Goal: Transaction & Acquisition: Book appointment/travel/reservation

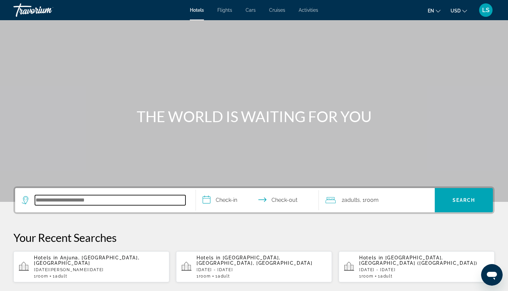
click at [135, 197] on input "Search hotel destination" at bounding box center [110, 200] width 151 height 10
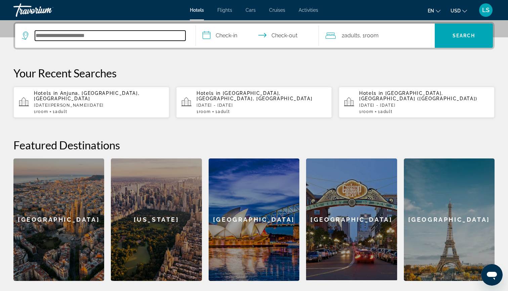
paste input "**********"
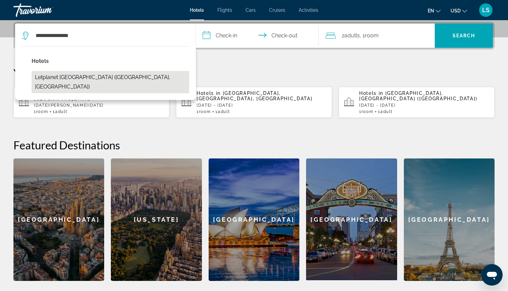
click at [57, 79] on button "Letplanet [GEOGRAPHIC_DATA] ([GEOGRAPHIC_DATA], [GEOGRAPHIC_DATA])" at bounding box center [111, 82] width 158 height 22
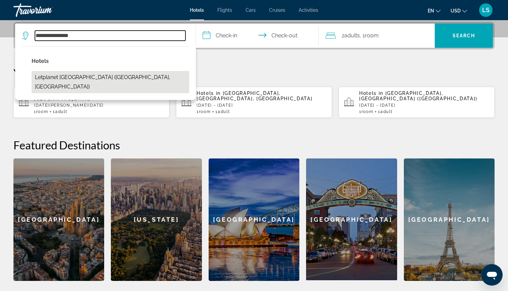
type input "**********"
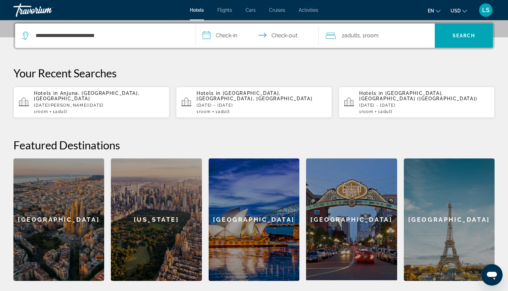
click at [223, 40] on input "**********" at bounding box center [259, 37] width 126 height 26
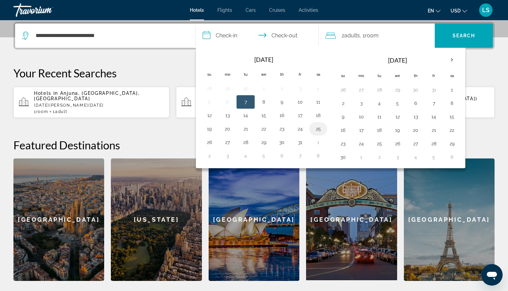
click at [315, 127] on button "25" at bounding box center [318, 128] width 11 height 9
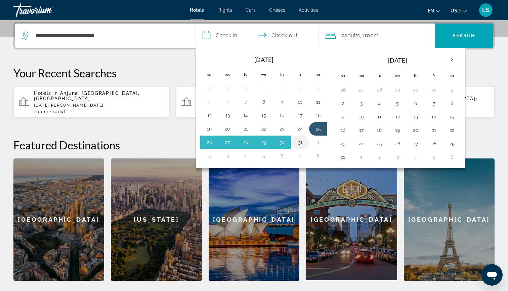
click at [302, 137] on button "31" at bounding box center [300, 141] width 11 height 9
type input "**********"
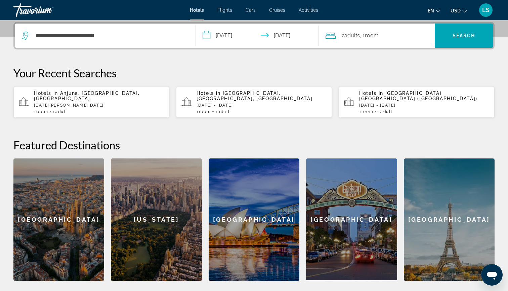
click at [412, 35] on div "2 Adult Adults , 1 Room rooms" at bounding box center [381, 35] width 110 height 9
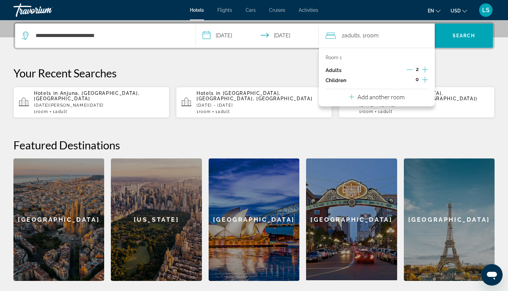
click at [397, 96] on p "Add another room" at bounding box center [381, 96] width 47 height 7
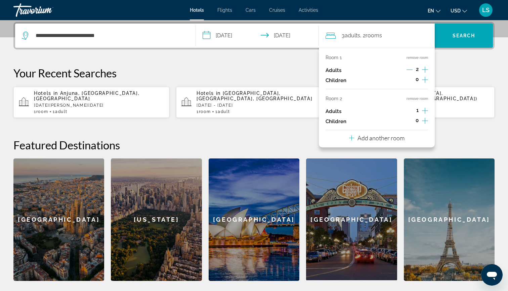
click at [423, 121] on icon "Increment children" at bounding box center [425, 121] width 6 height 8
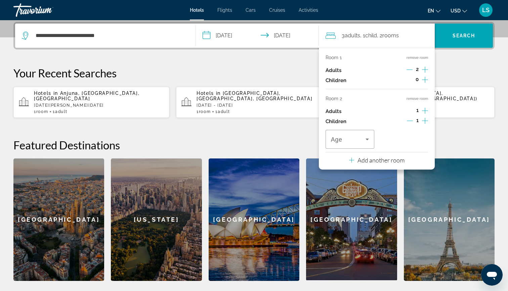
click at [295, 65] on div "**********" at bounding box center [254, 151] width 508 height 259
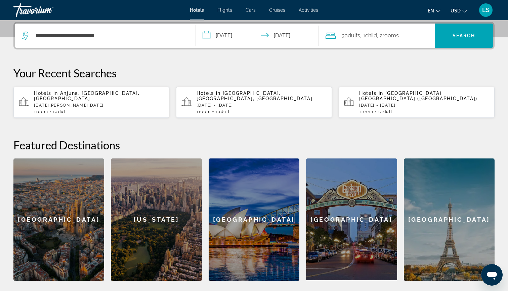
click at [344, 39] on span "3 Adult Adults" at bounding box center [351, 35] width 18 height 9
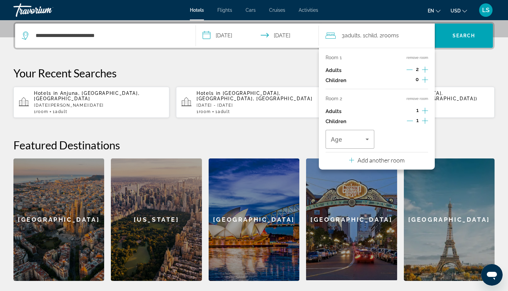
click at [418, 100] on button "remove room" at bounding box center [418, 98] width 22 height 4
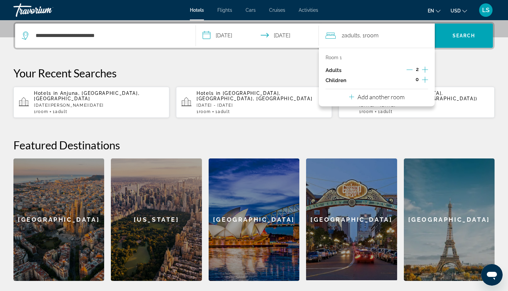
click at [425, 81] on icon "Increment children" at bounding box center [425, 80] width 6 height 6
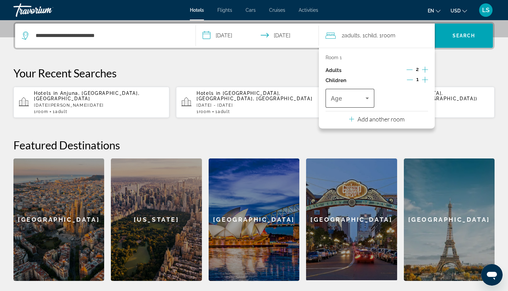
click at [352, 102] on span "Travelers: 2 adults, 1 child" at bounding box center [348, 98] width 35 height 8
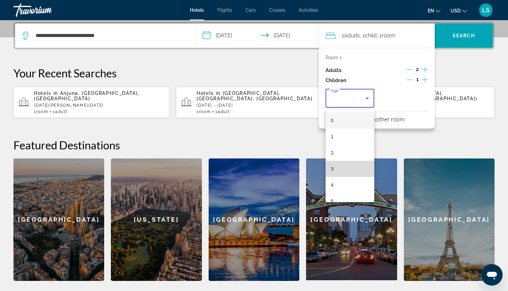
click at [337, 170] on mat-option "3" at bounding box center [350, 169] width 49 height 16
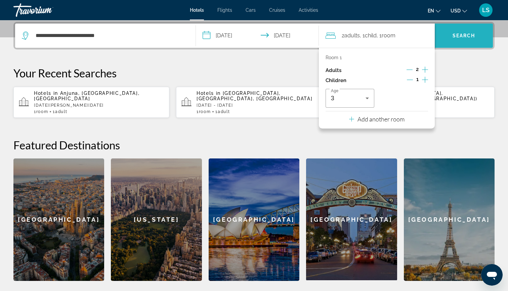
click at [462, 30] on span "Search" at bounding box center [464, 36] width 58 height 16
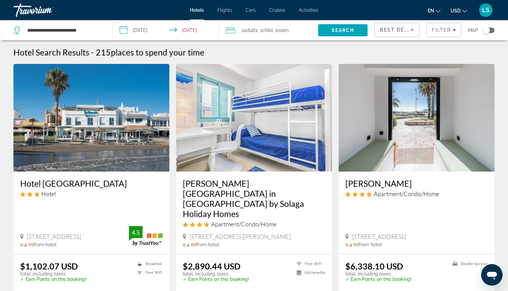
click at [462, 11] on button "USD USD ($) MXN (Mex$) CAD (Can$) GBP (£) EUR (€) AUD (A$) NZD (NZ$) CNY (CN¥)" at bounding box center [459, 11] width 16 height 10
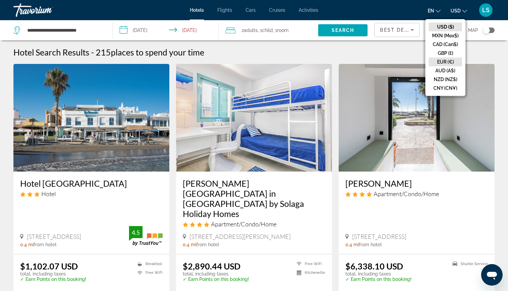
click at [442, 58] on button "EUR (€)" at bounding box center [445, 61] width 33 height 9
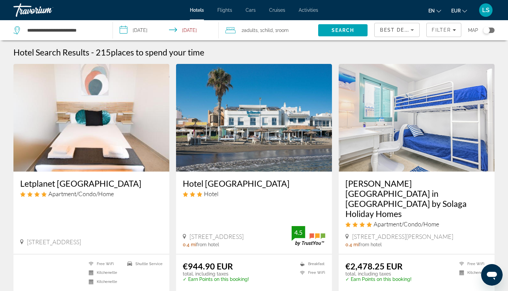
click at [400, 32] on span "Best Deals" at bounding box center [397, 29] width 35 height 5
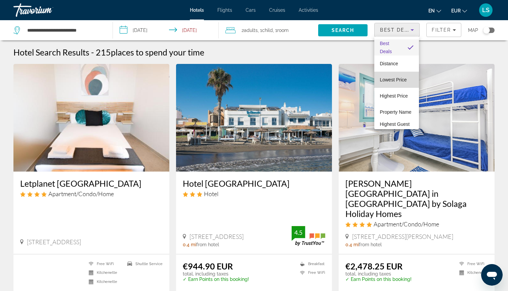
click at [393, 81] on span "Lowest Price" at bounding box center [393, 79] width 27 height 5
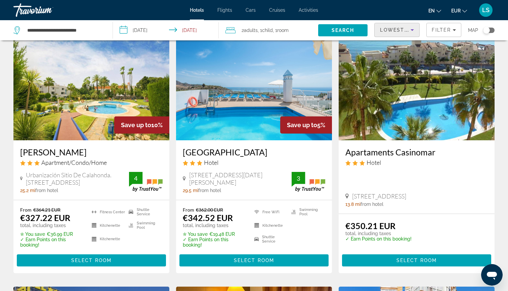
scroll to position [50, 0]
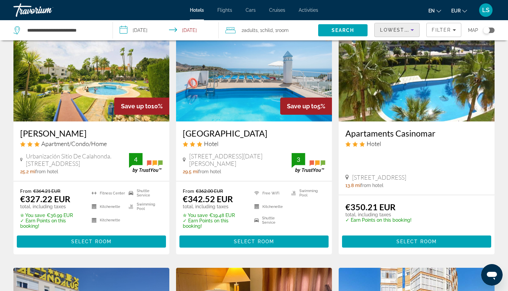
click at [259, 93] on img "Main content" at bounding box center [254, 68] width 156 height 108
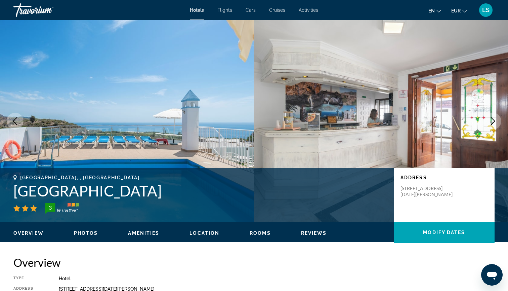
click at [492, 121] on icon "Next image" at bounding box center [493, 121] width 8 height 8
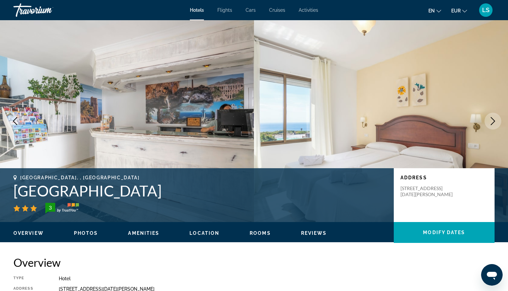
click at [14, 123] on icon "Previous image" at bounding box center [15, 121] width 8 height 8
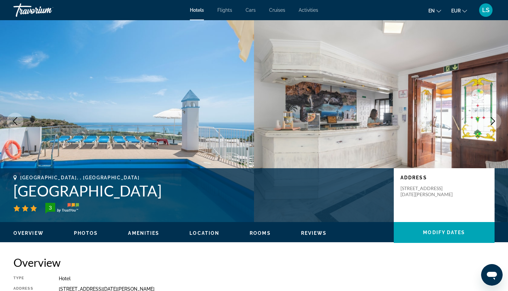
click at [490, 122] on icon "Next image" at bounding box center [493, 121] width 8 height 8
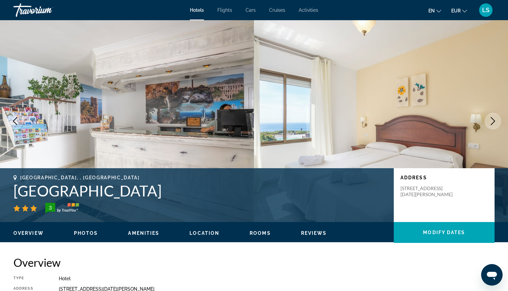
click at [490, 122] on icon "Next image" at bounding box center [493, 121] width 8 height 8
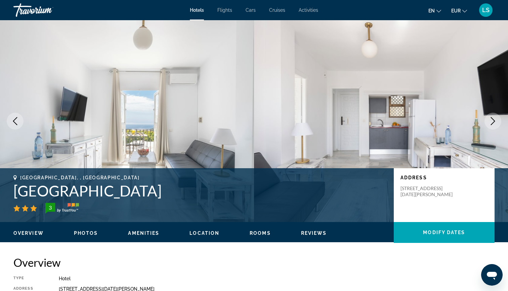
click at [490, 122] on icon "Next image" at bounding box center [493, 121] width 8 height 8
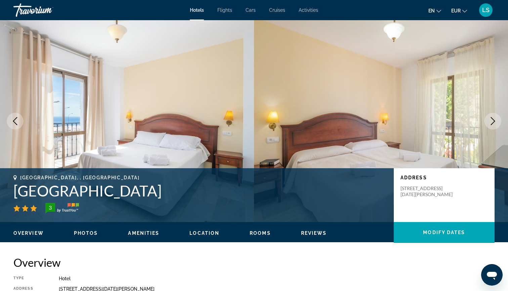
click at [22, 121] on button "Previous image" at bounding box center [15, 121] width 17 height 17
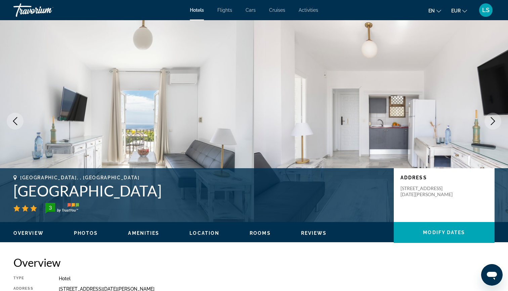
click at [490, 119] on icon "Next image" at bounding box center [493, 121] width 8 height 8
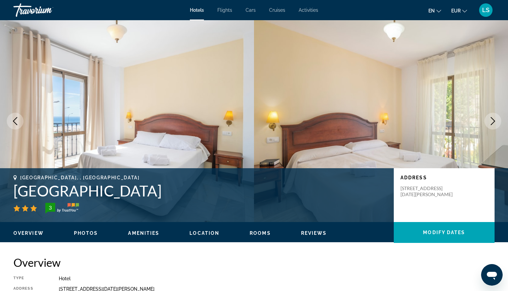
click at [490, 119] on icon "Next image" at bounding box center [493, 121] width 8 height 8
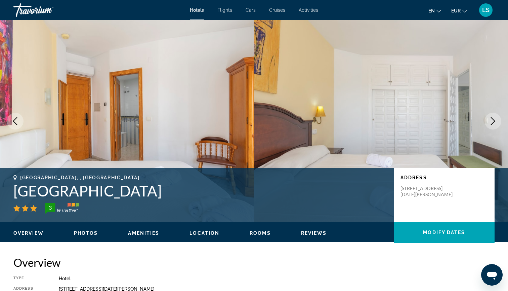
click at [490, 119] on icon "Next image" at bounding box center [493, 121] width 8 height 8
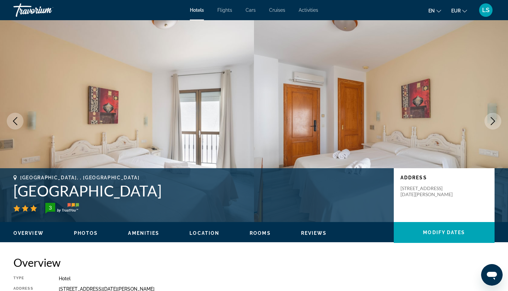
click at [490, 119] on icon "Next image" at bounding box center [493, 121] width 8 height 8
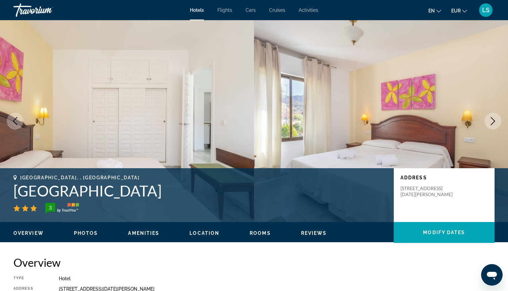
click at [490, 119] on icon "Next image" at bounding box center [493, 121] width 8 height 8
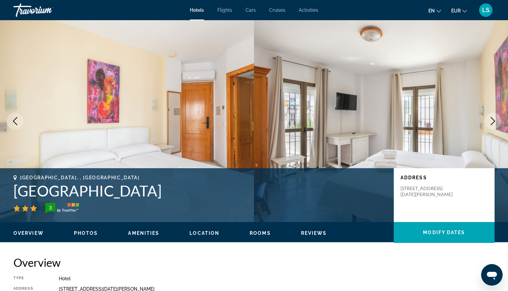
click at [490, 119] on icon "Next image" at bounding box center [493, 121] width 8 height 8
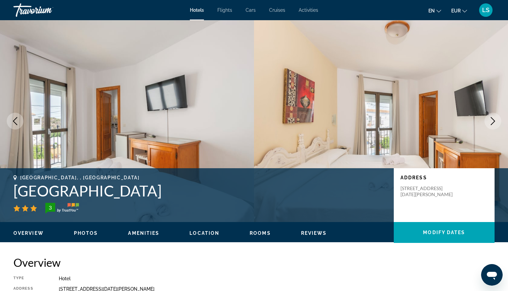
click at [490, 119] on icon "Next image" at bounding box center [493, 121] width 8 height 8
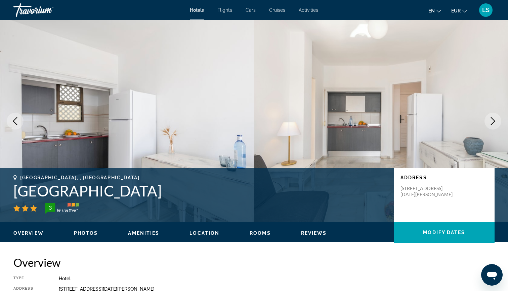
click at [490, 119] on icon "Next image" at bounding box center [493, 121] width 8 height 8
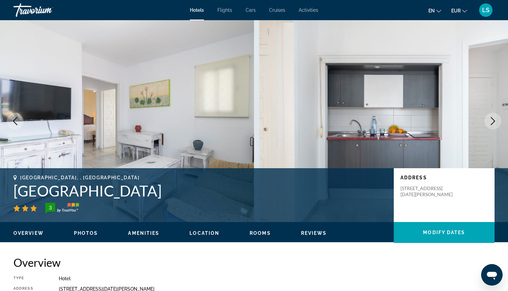
click at [490, 119] on icon "Next image" at bounding box center [493, 121] width 8 height 8
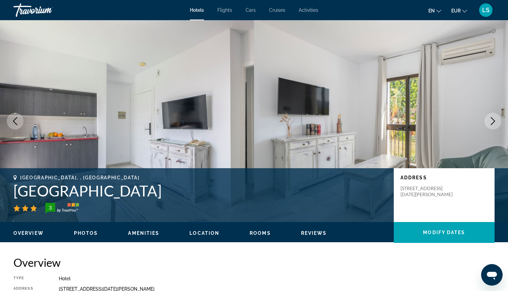
click at [490, 119] on icon "Next image" at bounding box center [493, 121] width 8 height 8
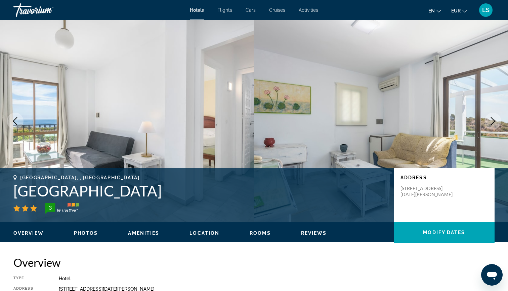
click at [490, 119] on icon "Next image" at bounding box center [493, 121] width 8 height 8
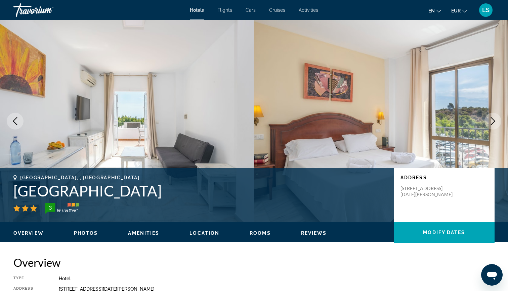
click at [490, 119] on icon "Next image" at bounding box center [493, 121] width 8 height 8
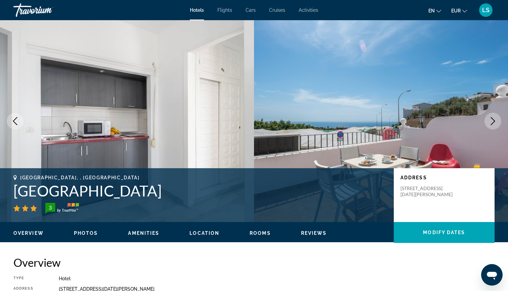
click at [490, 119] on icon "Next image" at bounding box center [493, 121] width 8 height 8
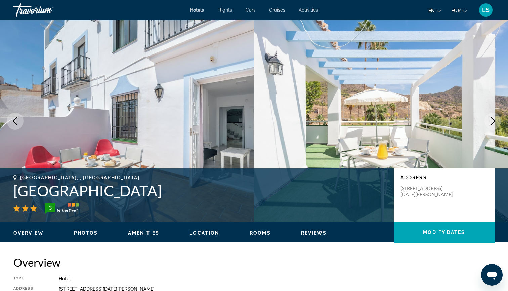
click at [490, 119] on icon "Next image" at bounding box center [493, 121] width 8 height 8
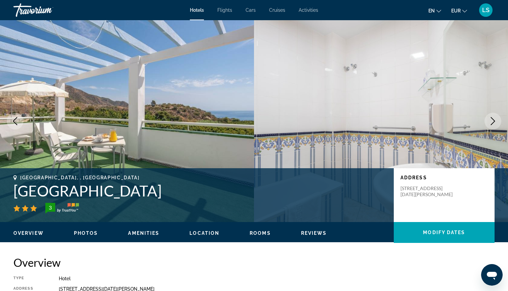
click at [490, 119] on icon "Next image" at bounding box center [493, 121] width 8 height 8
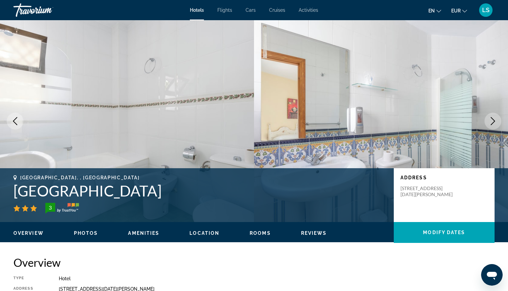
click at [490, 119] on icon "Next image" at bounding box center [493, 121] width 8 height 8
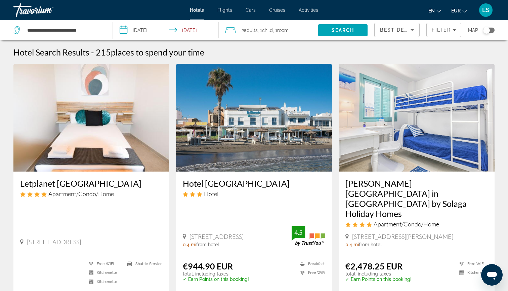
click at [386, 26] on div "Best Deals" at bounding box center [397, 32] width 34 height 19
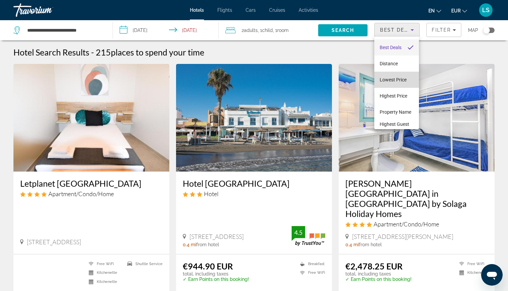
click at [380, 75] on mat-option "Lowest Price" at bounding box center [396, 80] width 45 height 16
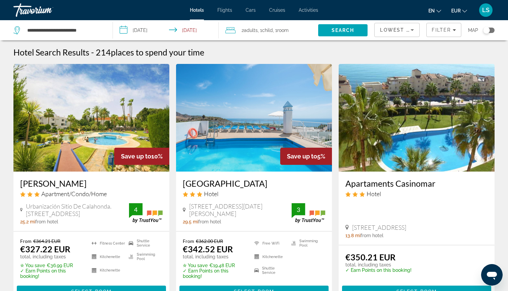
click at [141, 102] on img "Main content" at bounding box center [91, 118] width 156 height 108
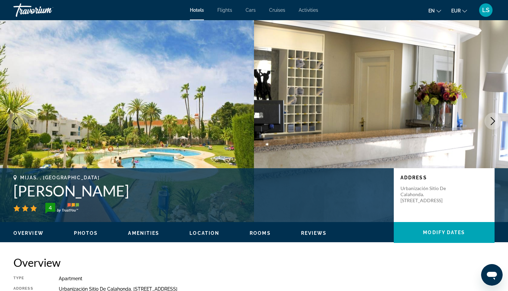
click at [488, 124] on button "Next image" at bounding box center [493, 121] width 17 height 17
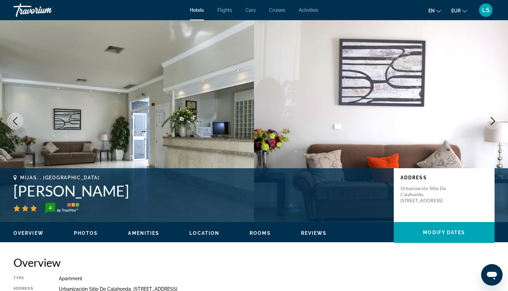
click at [488, 124] on button "Next image" at bounding box center [493, 121] width 17 height 17
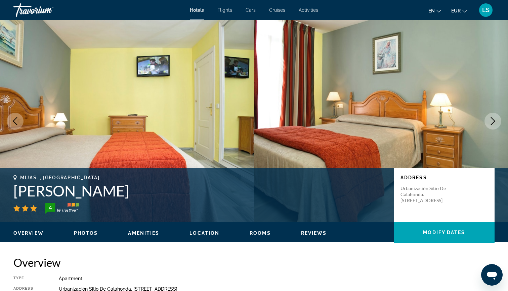
click at [488, 124] on button "Next image" at bounding box center [493, 121] width 17 height 17
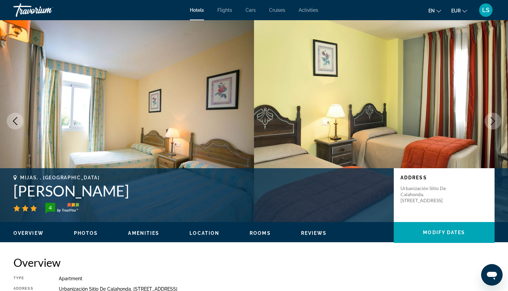
click at [488, 124] on button "Next image" at bounding box center [493, 121] width 17 height 17
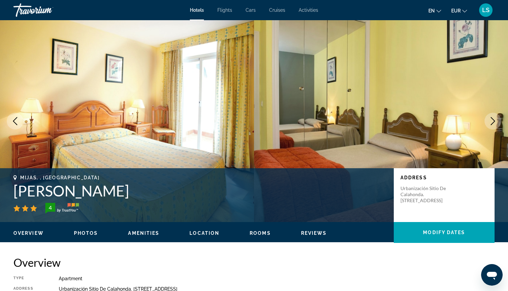
click at [488, 124] on button "Next image" at bounding box center [493, 121] width 17 height 17
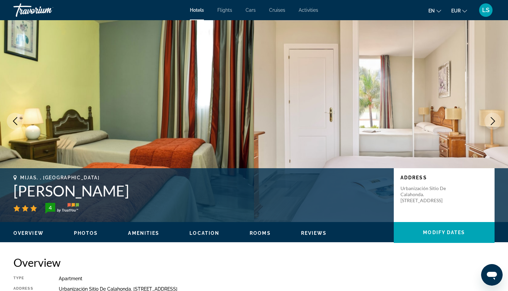
click at [488, 124] on button "Next image" at bounding box center [493, 121] width 17 height 17
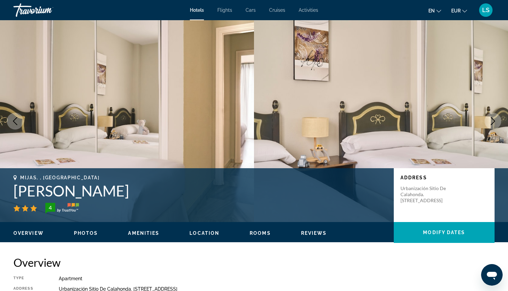
click at [488, 124] on button "Next image" at bounding box center [493, 121] width 17 height 17
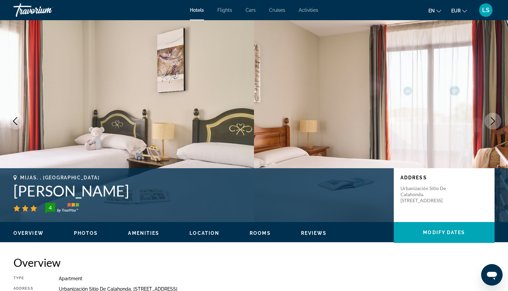
click at [488, 124] on button "Next image" at bounding box center [493, 121] width 17 height 17
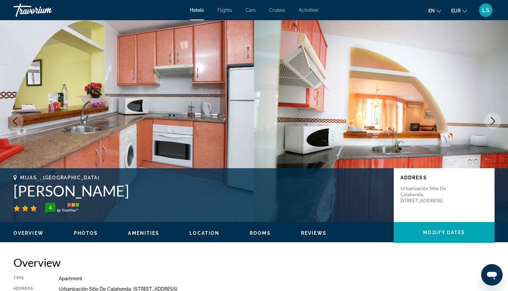
click at [488, 124] on button "Next image" at bounding box center [493, 121] width 17 height 17
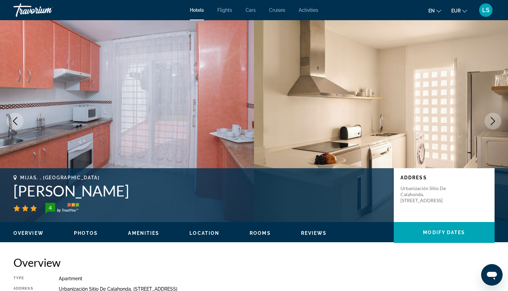
click at [488, 124] on button "Next image" at bounding box center [493, 121] width 17 height 17
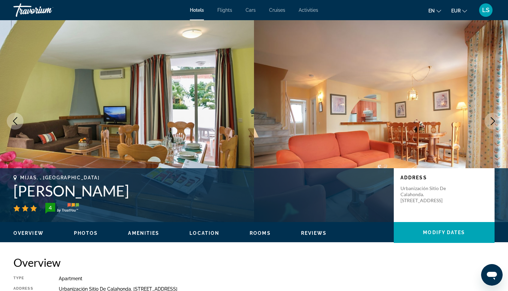
click at [488, 124] on button "Next image" at bounding box center [493, 121] width 17 height 17
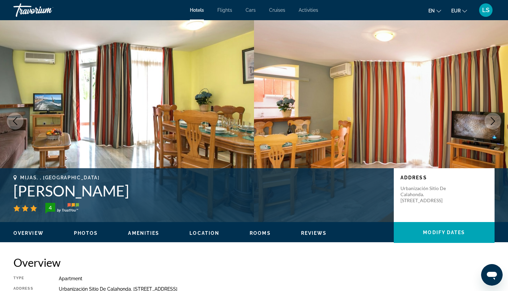
click at [488, 124] on button "Next image" at bounding box center [493, 121] width 17 height 17
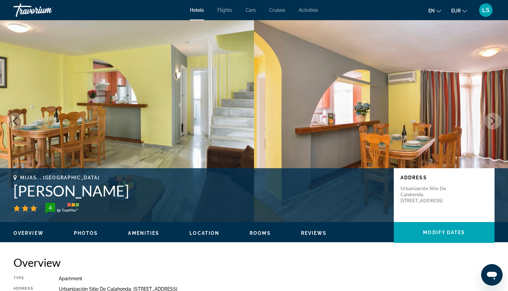
click at [488, 124] on button "Next image" at bounding box center [493, 121] width 17 height 17
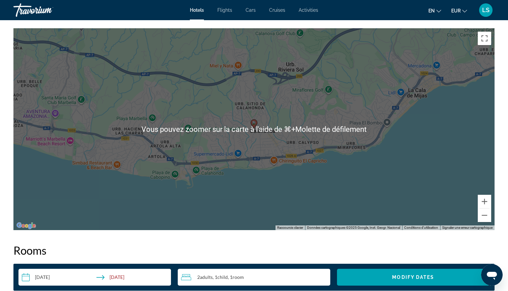
scroll to position [651, 0]
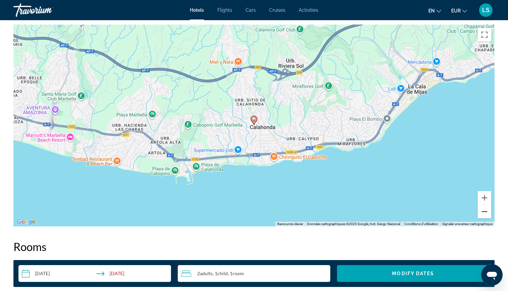
click at [483, 213] on button "Zoom arrière" at bounding box center [484, 211] width 13 height 13
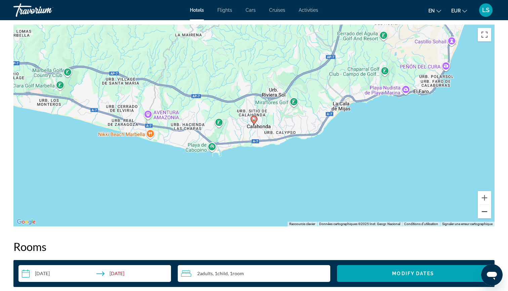
click at [483, 213] on button "Zoom arrière" at bounding box center [484, 211] width 13 height 13
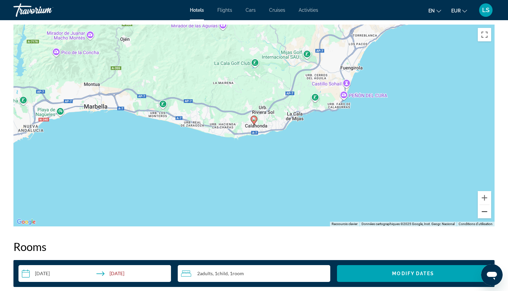
click at [483, 213] on button "Zoom arrière" at bounding box center [484, 211] width 13 height 13
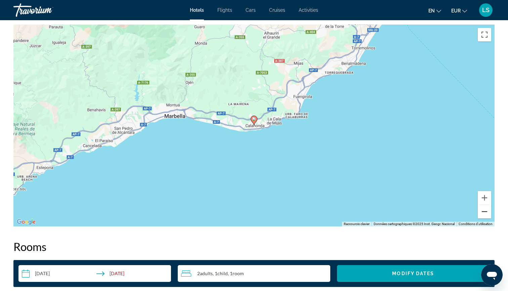
click at [483, 213] on button "Zoom arrière" at bounding box center [484, 211] width 13 height 13
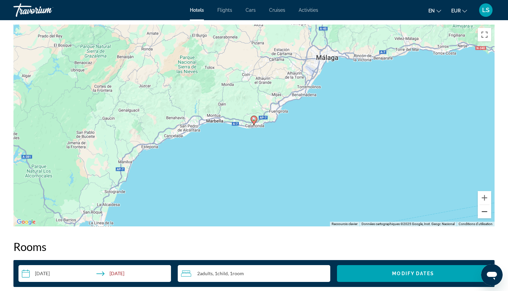
click at [483, 213] on button "Zoom arrière" at bounding box center [484, 211] width 13 height 13
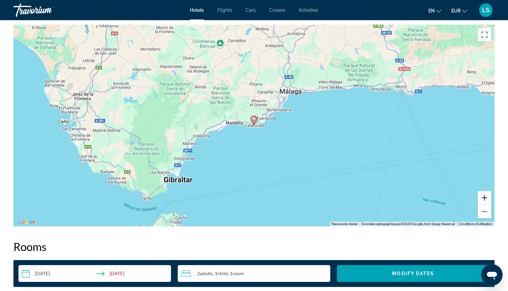
click at [484, 199] on button "Zoom avant" at bounding box center [484, 197] width 13 height 13
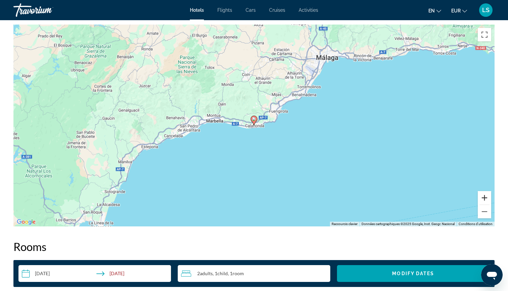
click at [484, 199] on button "Zoom avant" at bounding box center [484, 197] width 13 height 13
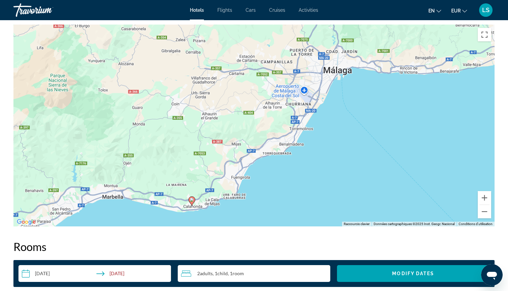
drag, startPoint x: 406, startPoint y: 54, endPoint x: 335, endPoint y: 139, distance: 110.0
click at [335, 139] on div "Pour activer le glissement avec le clavier, appuyez sur Alt+Entrée. Une fois ce…" at bounding box center [253, 126] width 481 height 202
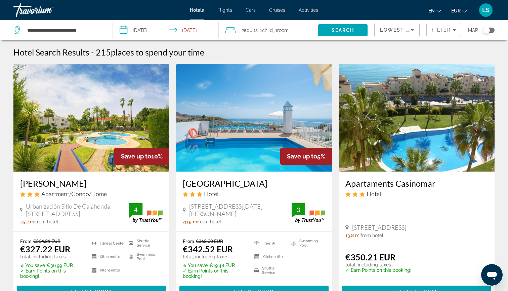
click at [491, 31] on div "Toggle map" at bounding box center [488, 30] width 11 height 5
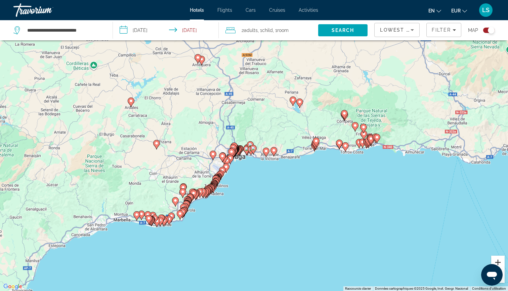
click at [497, 259] on button "Zoom avant" at bounding box center [497, 261] width 13 height 13
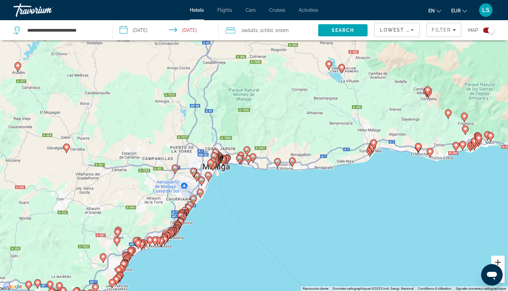
click at [497, 259] on button "Zoom avant" at bounding box center [497, 261] width 13 height 13
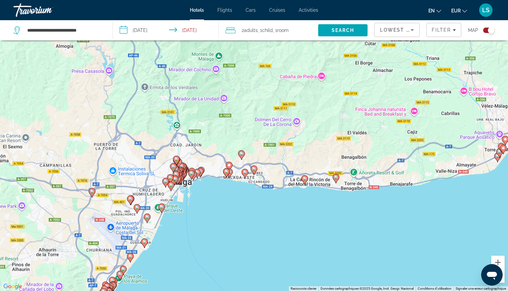
drag, startPoint x: 225, startPoint y: 220, endPoint x: 240, endPoint y: 192, distance: 31.3
click at [240, 192] on div "Pour activer le glissement avec le clavier, appuyez sur Alt+Entrée. Une fois ce…" at bounding box center [254, 145] width 508 height 291
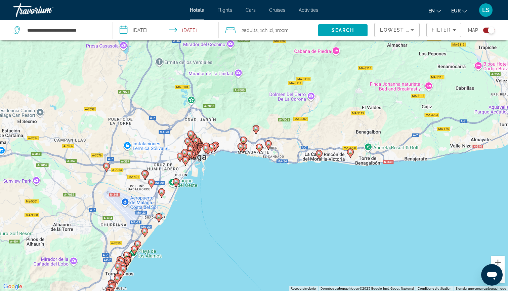
click at [193, 150] on icon "Main content" at bounding box center [191, 150] width 6 height 9
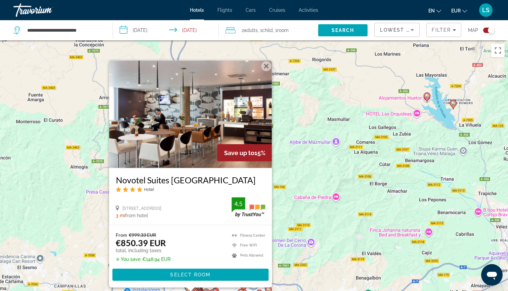
click at [282, 214] on div "Pour activer le glissement avec le clavier, appuyez sur Alt+Entrée. Une fois ce…" at bounding box center [254, 185] width 508 height 291
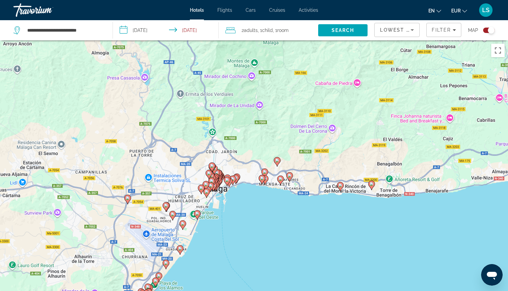
drag, startPoint x: 433, startPoint y: 217, endPoint x: 455, endPoint y: 133, distance: 86.3
click at [455, 133] on div "Pour activer le glissement avec le clavier, appuyez sur Alt+Entrée. Une fois ce…" at bounding box center [254, 185] width 508 height 291
click at [218, 181] on gmp-advanced-marker "Main content" at bounding box center [215, 185] width 7 height 10
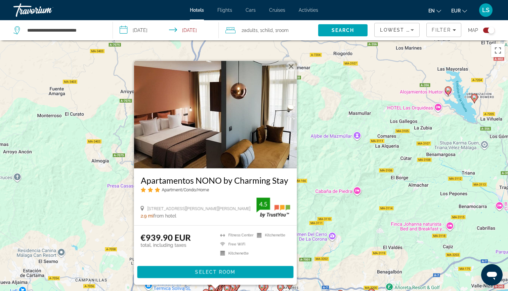
click at [320, 219] on div "Pour activer le glissement avec le clavier, appuyez sur Alt+Entrée. Une fois ce…" at bounding box center [254, 185] width 508 height 291
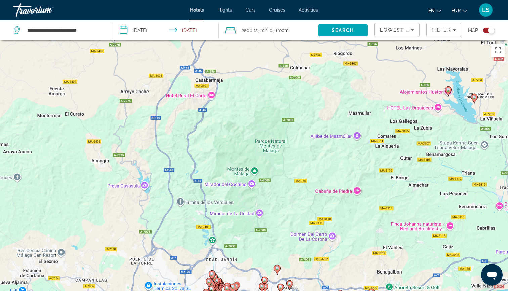
click at [213, 276] on icon "Main content" at bounding box center [212, 274] width 6 height 9
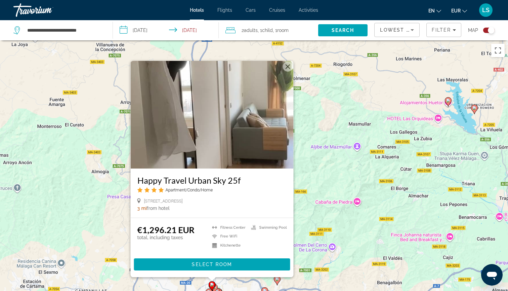
click at [303, 252] on div "Pour activer le glissement avec le clavier, appuyez sur Alt+Entrée. Une fois ce…" at bounding box center [254, 185] width 508 height 291
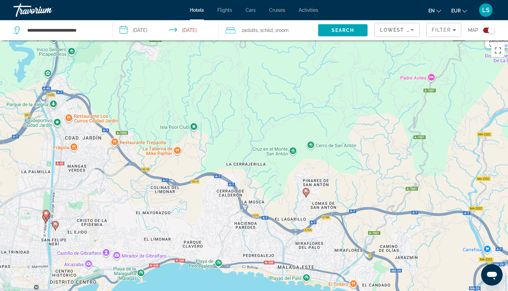
drag, startPoint x: 253, startPoint y: 249, endPoint x: 385, endPoint y: 7, distance: 275.6
click at [385, 7] on div "**********" at bounding box center [254, 145] width 508 height 291
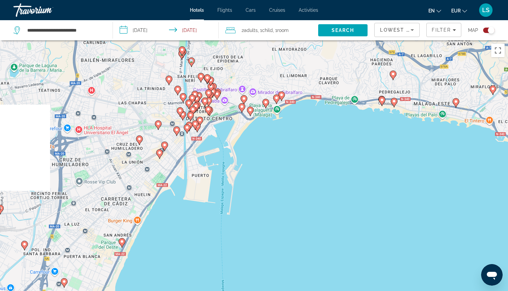
drag, startPoint x: 249, startPoint y: 134, endPoint x: 327, endPoint y: 47, distance: 116.4
click at [327, 47] on div "Pour activer le glissement avec le clavier, appuyez sur Alt+Entrée. Une fois ce…" at bounding box center [254, 185] width 508 height 291
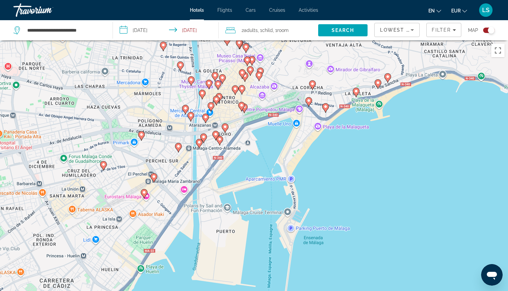
drag, startPoint x: 187, startPoint y: 124, endPoint x: 247, endPoint y: 146, distance: 63.6
click at [247, 146] on div "Pour activer le glissement avec le clavier, appuyez sur Alt+Entrée. Une fois ce…" at bounding box center [254, 185] width 508 height 291
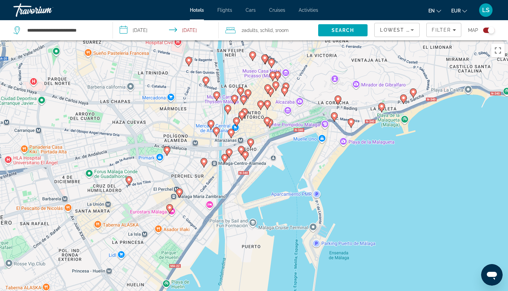
click at [241, 150] on image "Main content" at bounding box center [241, 149] width 4 height 4
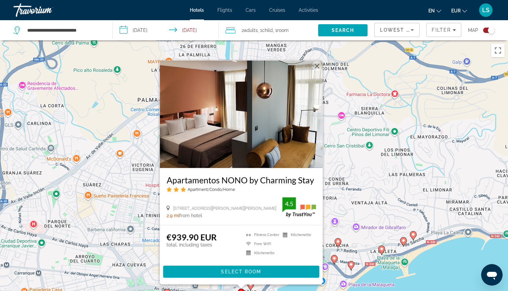
click at [334, 161] on div "Pour activer le glissement avec le clavier, appuyez sur Alt+Entrée. Une fois ce…" at bounding box center [254, 185] width 508 height 291
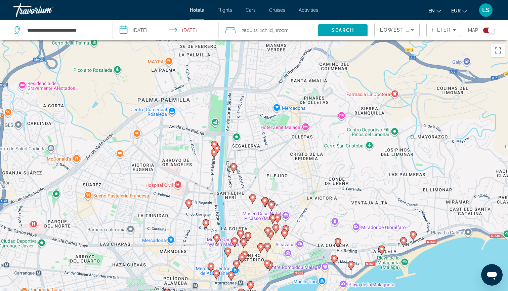
click at [235, 239] on image "Main content" at bounding box center [235, 241] width 4 height 4
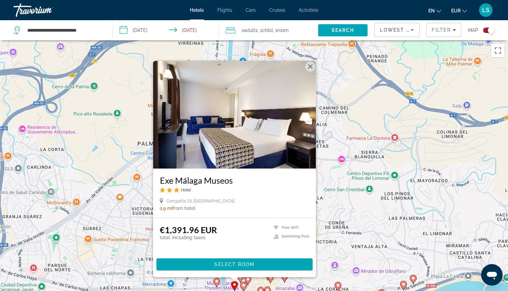
click at [245, 284] on image "Main content" at bounding box center [244, 285] width 4 height 4
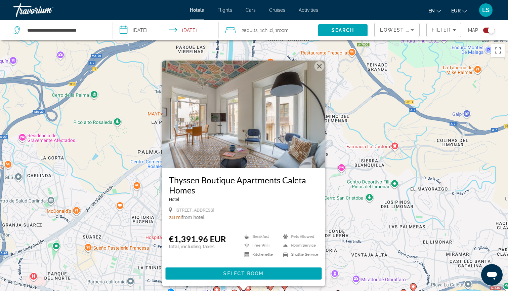
click at [360, 215] on div "Pour activer le glissement avec le clavier, appuyez sur Alt+Entrée. Une fois ce…" at bounding box center [254, 185] width 508 height 291
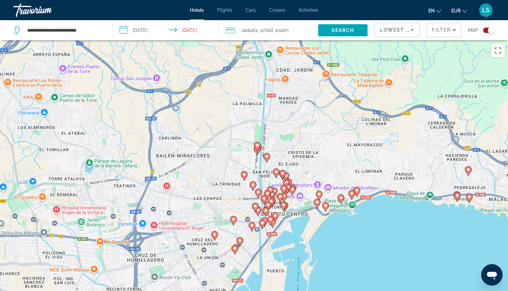
drag, startPoint x: 291, startPoint y: 200, endPoint x: 290, endPoint y: 160, distance: 40.0
click at [290, 160] on div "Pour activer le glissement avec le clavier, appuyez sur Alt+Entrée. Une fois ce…" at bounding box center [254, 185] width 508 height 291
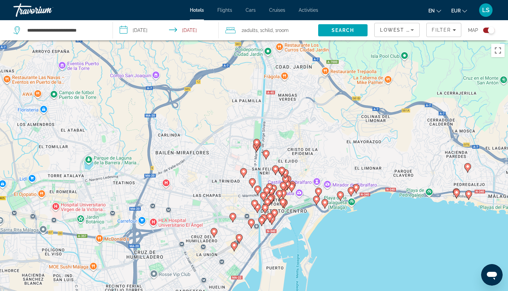
click at [255, 200] on icon "Main content" at bounding box center [255, 204] width 6 height 9
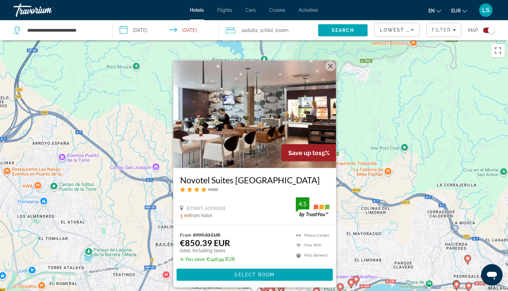
click at [351, 213] on div "Pour activer le glissement avec le clavier, appuyez sur Alt+Entrée. Une fois ce…" at bounding box center [254, 185] width 508 height 291
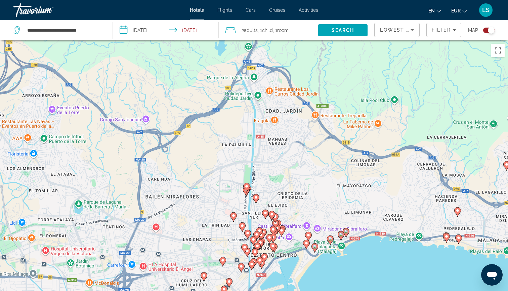
drag, startPoint x: 316, startPoint y: 176, endPoint x: 303, endPoint y: 118, distance: 59.2
click at [303, 118] on div "Pour activer le glissement avec le clavier, appuyez sur Alt+Entrée. Une fois ce…" at bounding box center [254, 185] width 508 height 291
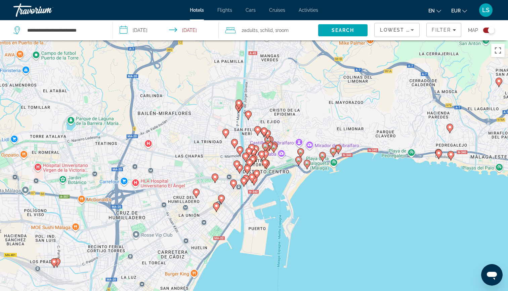
click at [241, 168] on image "Main content" at bounding box center [240, 167] width 4 height 4
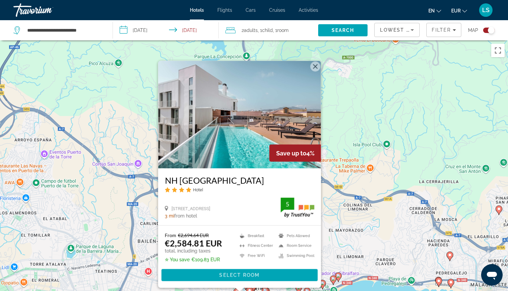
click at [337, 200] on div "Pour activer le glissement avec le clavier, appuyez sur Alt+Entrée. Une fois ce…" at bounding box center [254, 185] width 508 height 291
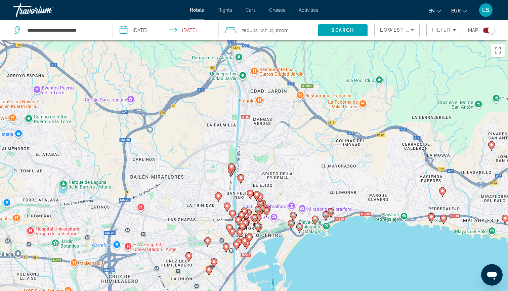
drag, startPoint x: 307, startPoint y: 221, endPoint x: 302, endPoint y: 108, distance: 113.0
click at [302, 108] on div "Pour activer le glissement avec le clavier, appuyez sur Alt+Entrée. Une fois ce…" at bounding box center [254, 185] width 508 height 291
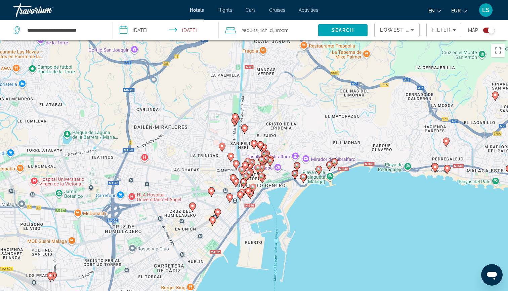
click at [230, 198] on image "Main content" at bounding box center [230, 197] width 4 height 4
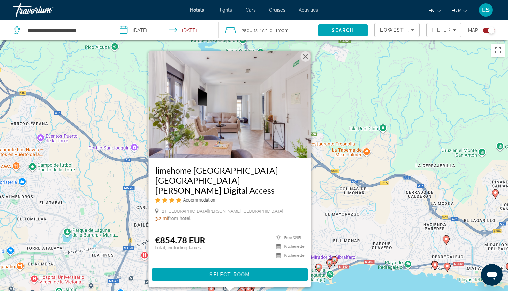
click at [333, 192] on div "Pour activer le glissement avec le clavier, appuyez sur Alt+Entrée. Une fois ce…" at bounding box center [254, 185] width 508 height 291
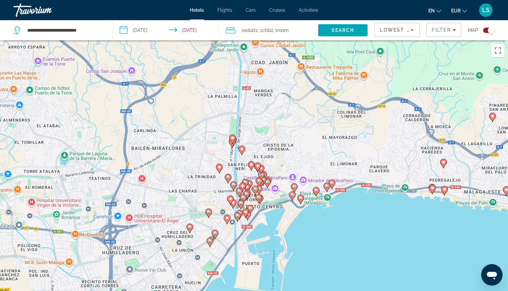
drag, startPoint x: 264, startPoint y: 254, endPoint x: 261, endPoint y: 177, distance: 77.3
click at [261, 177] on icon "Main content" at bounding box center [259, 181] width 6 height 9
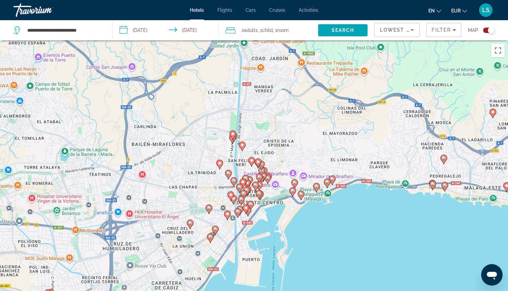
click at [260, 178] on image "Main content" at bounding box center [259, 177] width 4 height 4
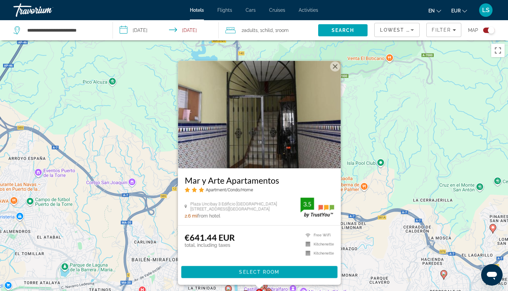
click at [359, 236] on div "Pour activer le glissement avec le clavier, appuyez sur Alt+Entrée. Une fois ce…" at bounding box center [254, 185] width 508 height 291
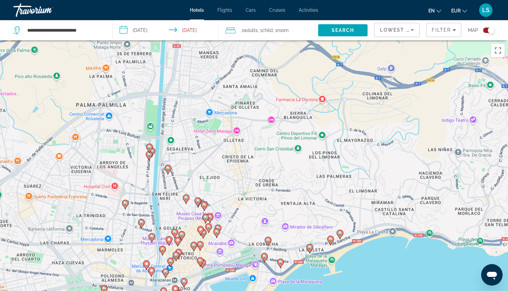
drag, startPoint x: 331, startPoint y: 214, endPoint x: 386, endPoint y: 60, distance: 163.6
click at [386, 60] on div "Pour activer le glissement avec le clavier, appuyez sur Alt+Entrée. Une fois ce…" at bounding box center [254, 185] width 508 height 291
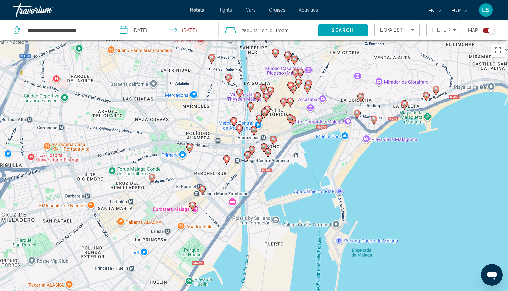
drag, startPoint x: 310, startPoint y: 135, endPoint x: 373, endPoint y: 64, distance: 94.7
click at [373, 64] on div "Pour activer le glissement avec le clavier, appuyez sur Alt+Entrée. Une fois ce…" at bounding box center [254, 185] width 508 height 291
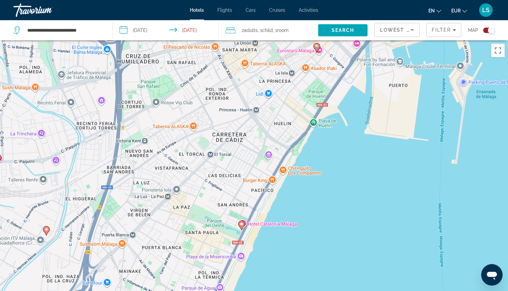
drag, startPoint x: 258, startPoint y: 196, endPoint x: 383, endPoint y: 37, distance: 201.8
click at [383, 40] on div "**********" at bounding box center [254, 205] width 508 height 331
click at [242, 227] on icon "Main content" at bounding box center [242, 225] width 6 height 9
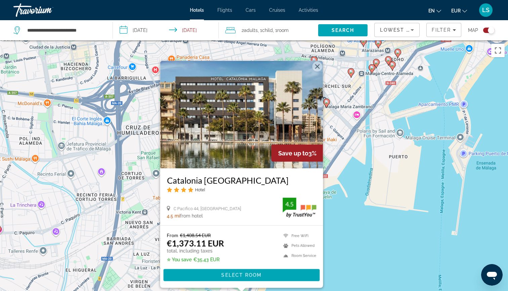
click at [338, 246] on div "Pour activer le glissement avec le clavier, appuyez sur Alt+Entrée. Une fois ce…" at bounding box center [254, 185] width 508 height 291
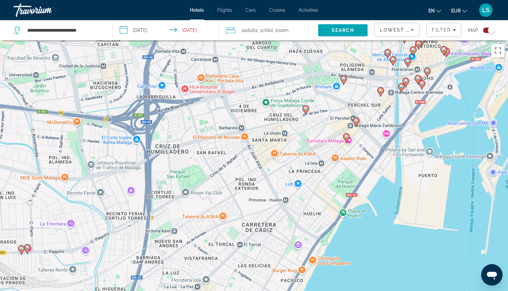
drag, startPoint x: 264, startPoint y: 234, endPoint x: 273, endPoint y: 230, distance: 9.5
click at [273, 230] on div "Pour activer le glissement avec le clavier, appuyez sur Alt+Entrée. Une fois ce…" at bounding box center [254, 185] width 508 height 291
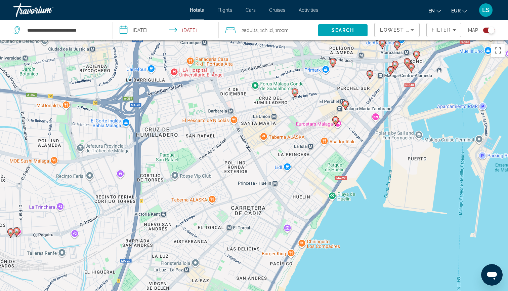
click at [294, 94] on icon "Main content" at bounding box center [295, 92] width 6 height 9
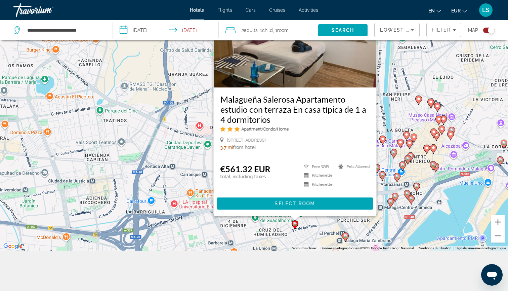
scroll to position [81, 0]
click at [491, 29] on div "Toggle map" at bounding box center [491, 30] width 7 height 7
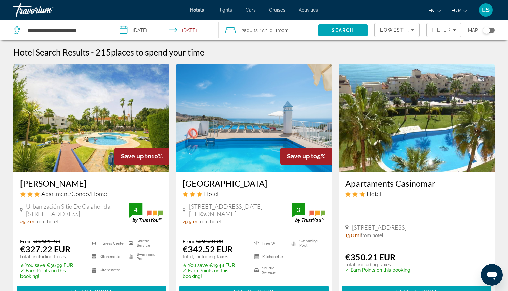
scroll to position [0, 0]
click at [95, 32] on input "**********" at bounding box center [65, 30] width 76 height 10
drag, startPoint x: 95, startPoint y: 32, endPoint x: 27, endPoint y: 29, distance: 69.0
click at [27, 29] on input "**********" at bounding box center [65, 30] width 76 height 10
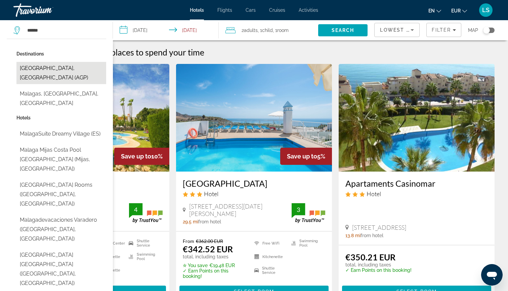
click at [51, 67] on button "[GEOGRAPHIC_DATA], [GEOGRAPHIC_DATA] (AGP)" at bounding box center [61, 73] width 90 height 22
type input "**********"
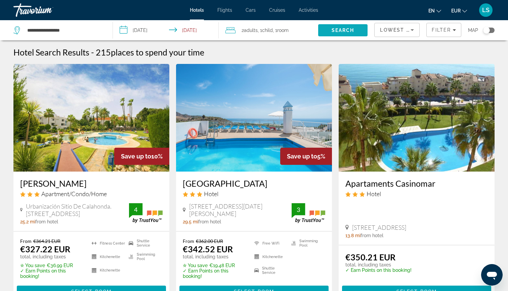
click at [336, 27] on span "Search" at bounding box center [343, 30] width 50 height 16
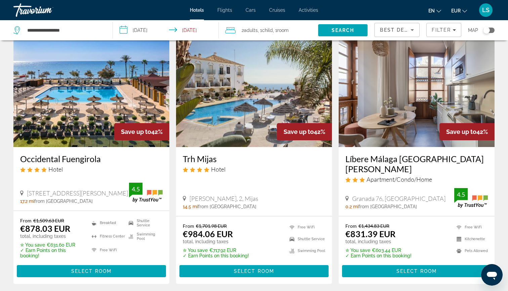
scroll to position [25, 0]
click at [107, 110] on img "Main content" at bounding box center [91, 93] width 156 height 108
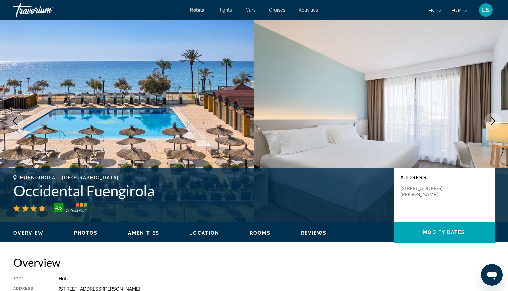
click at [492, 123] on icon "Next image" at bounding box center [493, 121] width 8 height 8
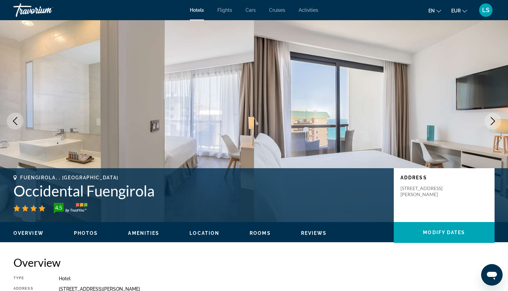
click at [492, 123] on icon "Next image" at bounding box center [493, 121] width 8 height 8
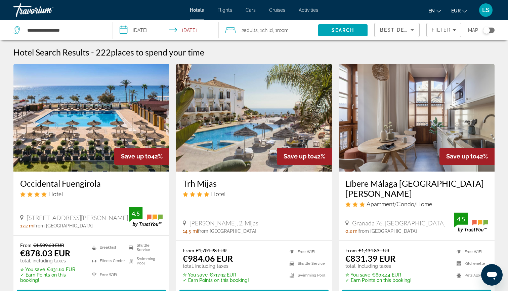
click at [289, 30] on span "Room" at bounding box center [282, 30] width 11 height 5
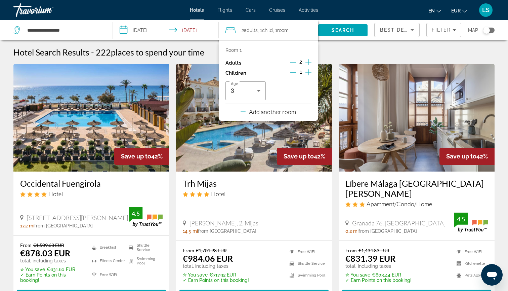
click at [272, 114] on p "Add another room" at bounding box center [272, 111] width 47 height 7
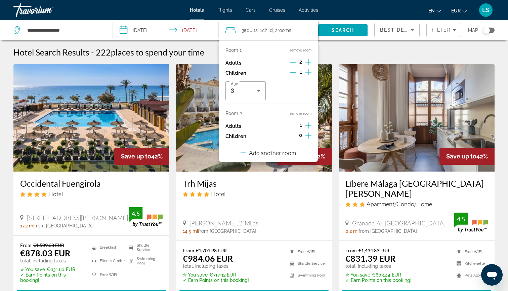
click at [295, 61] on icon "Decrement adults" at bounding box center [293, 62] width 6 height 6
click at [295, 73] on icon "Decrement children" at bounding box center [293, 72] width 6 height 6
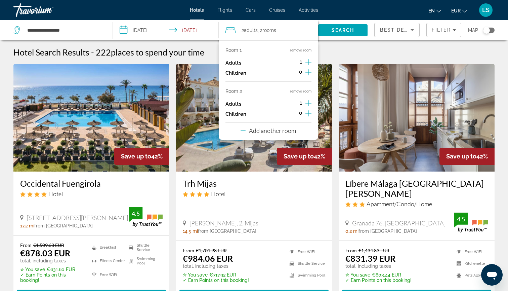
click at [306, 73] on icon "Increment children" at bounding box center [308, 72] width 6 height 8
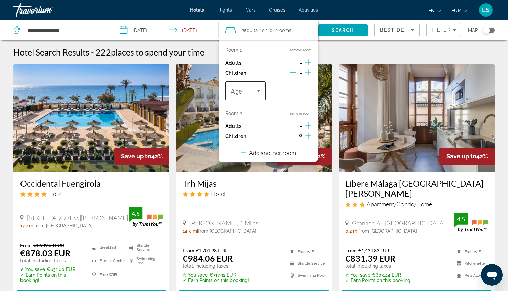
click at [257, 90] on icon "Travelers: 2 adults, 1 child" at bounding box center [259, 91] width 8 height 8
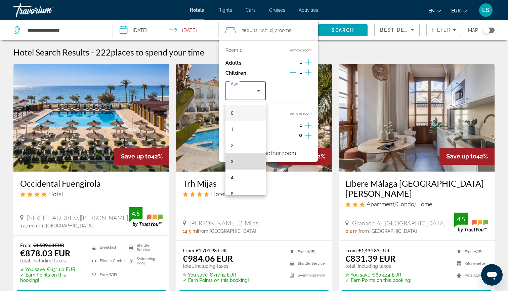
click at [239, 157] on mat-option "3" at bounding box center [245, 161] width 40 height 16
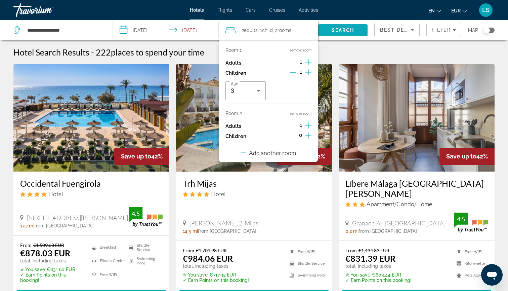
click at [333, 35] on span "Search" at bounding box center [343, 30] width 50 height 16
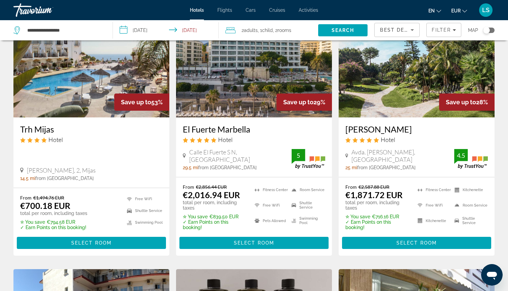
scroll to position [27, 0]
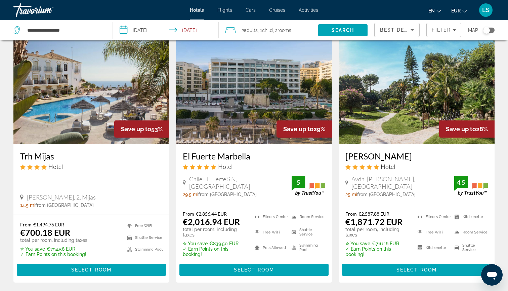
click at [129, 93] on img "Main content" at bounding box center [91, 91] width 156 height 108
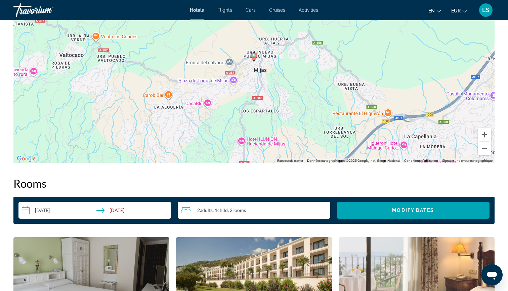
scroll to position [663, 0]
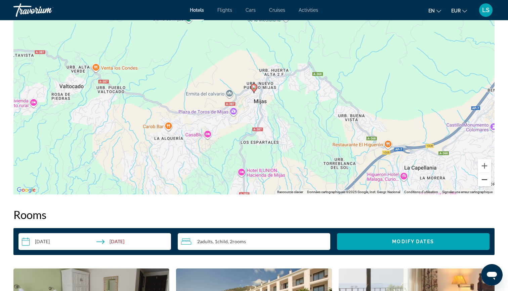
click at [482, 179] on button "Zoom arrière" at bounding box center [484, 179] width 13 height 13
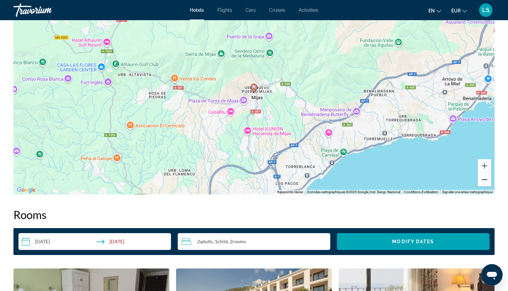
click at [482, 179] on button "Zoom arrière" at bounding box center [484, 179] width 13 height 13
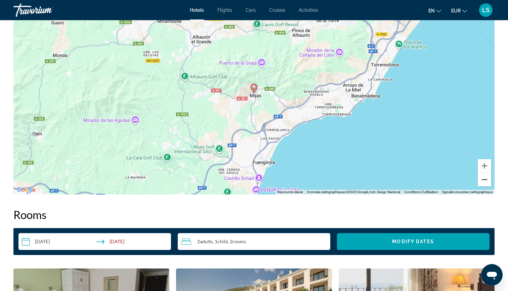
click at [482, 179] on button "Zoom arrière" at bounding box center [484, 179] width 13 height 13
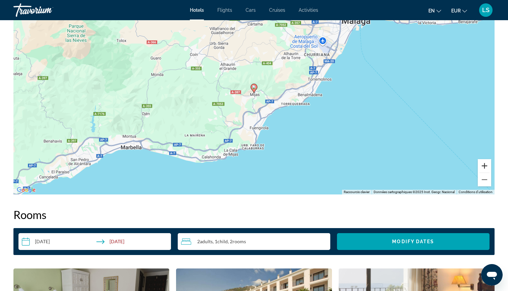
click at [482, 169] on button "Zoom avant" at bounding box center [484, 165] width 13 height 13
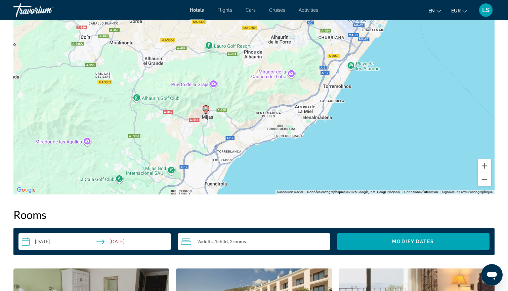
drag, startPoint x: 458, startPoint y: 77, endPoint x: 415, endPoint y: 94, distance: 46.0
click at [415, 94] on div "Pour activer le glissement avec le clavier, appuyez sur Alt+Entrée. Une fois ce…" at bounding box center [253, 94] width 481 height 202
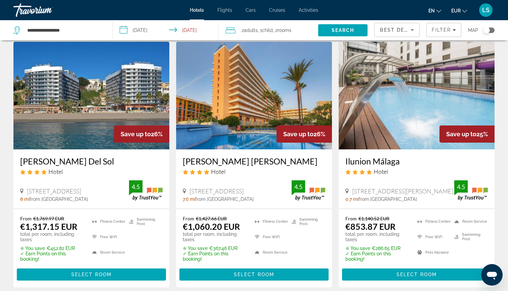
scroll to position [529, 0]
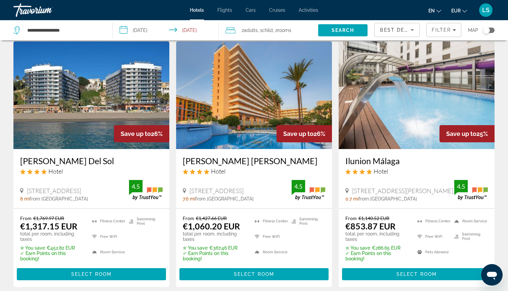
click at [383, 130] on img "Main content" at bounding box center [417, 95] width 156 height 108
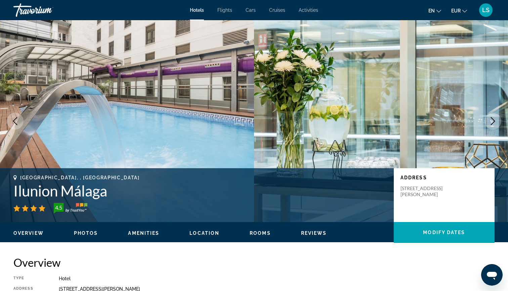
click at [496, 120] on icon "Next image" at bounding box center [493, 121] width 8 height 8
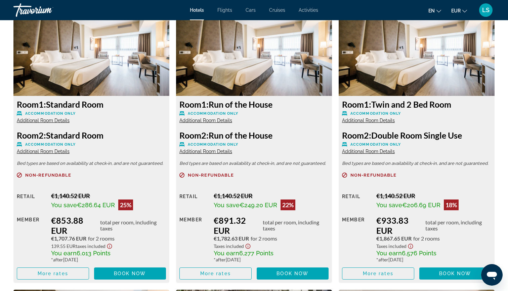
scroll to position [941, 0]
